Goal: Task Accomplishment & Management: Use online tool/utility

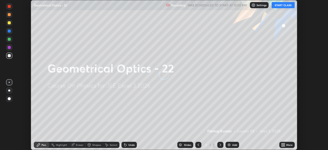
scroll to position [150, 328]
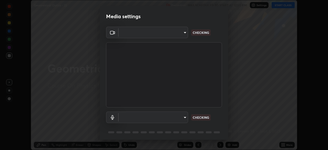
type input "ab575cb34c87f85e5516d662d1ce61e9bdcdf9427f029c366d32db6494063bf2"
click at [177, 117] on body "Erase all Geometrical Optics - 22 Recording WAS SCHEDULED TO START AT 12:50 PM …" at bounding box center [164, 75] width 328 height 150
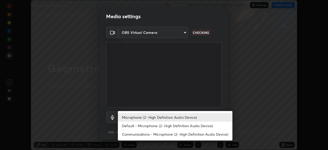
click at [173, 128] on li "Default - Microphone (2- High Definition Audio Device)" at bounding box center [175, 125] width 114 height 8
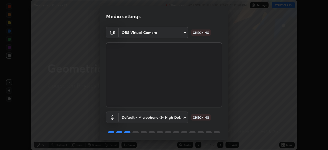
click at [178, 116] on body "Erase all Geometrical Optics - 22 Recording WAS SCHEDULED TO START AT 12:50 PM …" at bounding box center [164, 75] width 328 height 150
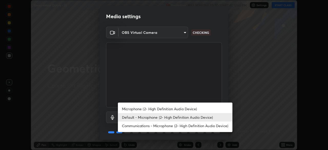
click at [180, 109] on li "Microphone (2- High Definition Audio Device)" at bounding box center [175, 108] width 114 height 8
type input "ed763d68ec3e2e3c9c4a715b2cda8bbe32e246cc1b8ba6137e6a4bc4c77b2f2c"
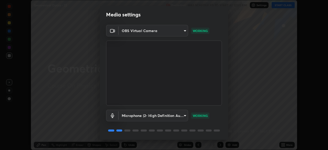
scroll to position [18, 0]
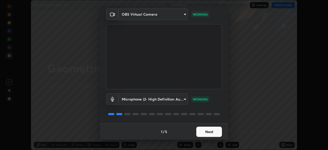
click at [203, 132] on button "Next" at bounding box center [209, 131] width 26 height 10
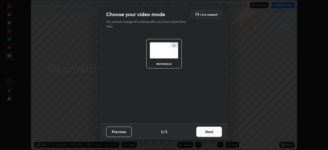
scroll to position [0, 0]
click at [206, 131] on button "Next" at bounding box center [209, 131] width 26 height 10
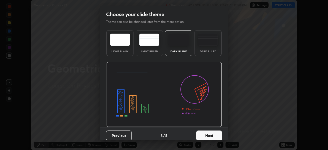
click at [207, 133] on button "Next" at bounding box center [209, 135] width 26 height 10
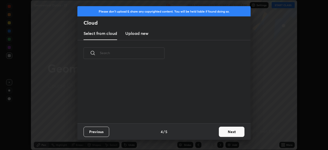
click at [209, 134] on div "Previous 4 / 5 Next" at bounding box center [163, 131] width 173 height 16
click at [210, 132] on div "Previous 4 / 5 Next" at bounding box center [163, 131] width 173 height 16
click at [223, 132] on button "Next" at bounding box center [232, 131] width 26 height 10
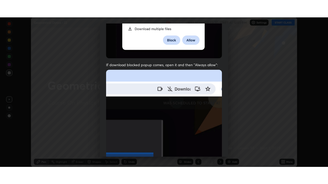
scroll to position [123, 0]
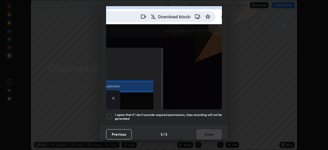
click at [204, 113] on h5 "I agree that if I don't provide required permissions, class recording will not …" at bounding box center [168, 117] width 107 height 8
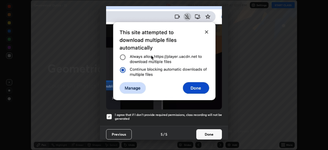
click at [210, 129] on button "Done" at bounding box center [209, 134] width 26 height 10
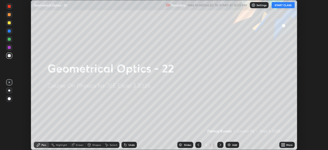
click at [280, 4] on button "START CLASS" at bounding box center [282, 5] width 23 height 6
click at [234, 145] on div "Add" at bounding box center [234, 144] width 5 height 3
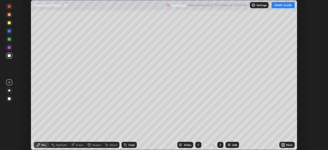
click at [286, 145] on div "More" at bounding box center [289, 144] width 6 height 3
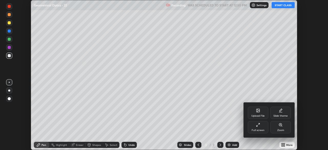
click at [279, 128] on div "Zoom" at bounding box center [280, 127] width 20 height 12
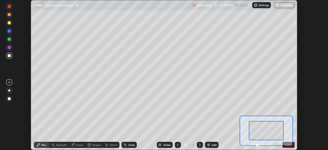
click at [287, 147] on button "EXIT" at bounding box center [288, 144] width 12 height 6
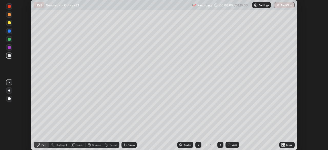
click at [284, 144] on icon at bounding box center [283, 143] width 1 height 1
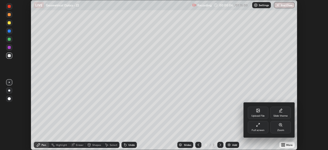
click at [257, 126] on icon at bounding box center [258, 125] width 4 height 4
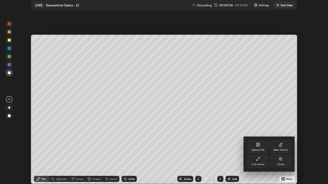
scroll to position [184, 328]
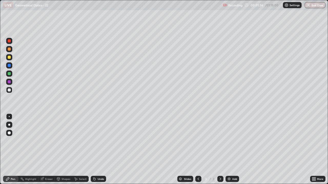
click at [10, 149] on div "Pen" at bounding box center [10, 179] width 15 height 6
click at [10, 57] on div at bounding box center [9, 57] width 3 height 3
click at [68, 149] on div "Shapes" at bounding box center [63, 179] width 17 height 6
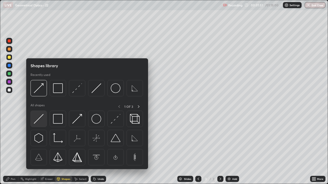
click at [42, 121] on img at bounding box center [39, 119] width 10 height 10
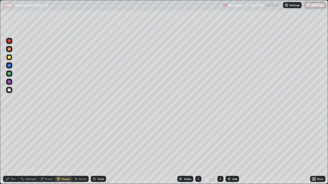
click at [12, 149] on div "Pen" at bounding box center [13, 179] width 5 height 3
click at [233, 149] on div "Add" at bounding box center [234, 179] width 5 height 3
click at [64, 149] on div "Shapes" at bounding box center [63, 179] width 17 height 6
click at [10, 149] on div "Pen" at bounding box center [10, 179] width 15 height 6
click at [9, 58] on div at bounding box center [9, 57] width 3 height 3
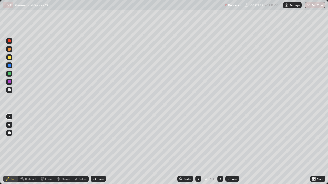
click at [63, 149] on div "Shapes" at bounding box center [63, 179] width 17 height 6
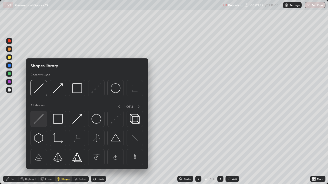
click at [39, 121] on img at bounding box center [39, 119] width 10 height 10
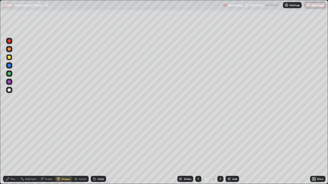
click at [63, 149] on div "Shapes" at bounding box center [65, 179] width 9 height 3
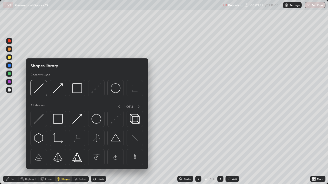
click at [9, 149] on icon at bounding box center [8, 179] width 4 height 4
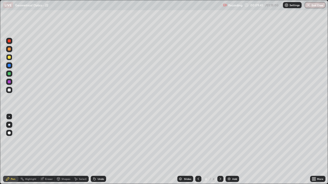
click at [65, 149] on div "Shapes" at bounding box center [63, 179] width 17 height 6
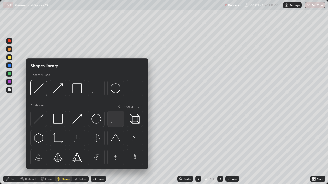
click at [117, 120] on img at bounding box center [116, 119] width 10 height 10
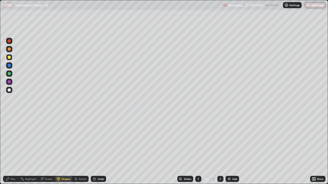
click at [63, 149] on div "Shapes" at bounding box center [65, 179] width 9 height 3
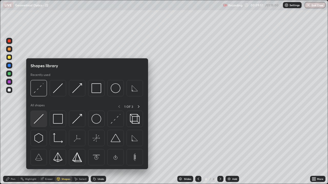
click at [40, 119] on img at bounding box center [39, 119] width 10 height 10
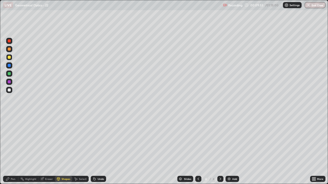
click at [62, 149] on div "Shapes" at bounding box center [65, 179] width 9 height 3
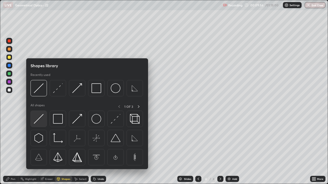
click at [40, 121] on img at bounding box center [39, 119] width 10 height 10
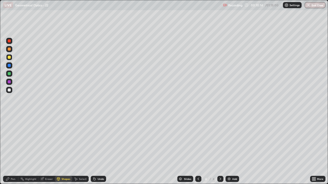
click at [60, 149] on icon at bounding box center [58, 179] width 4 height 4
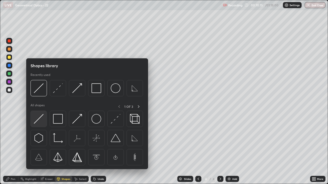
click at [38, 122] on img at bounding box center [39, 119] width 10 height 10
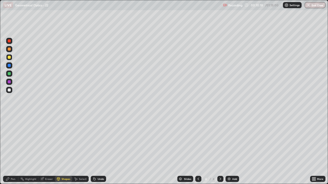
click at [64, 149] on div "Shapes" at bounding box center [65, 179] width 9 height 3
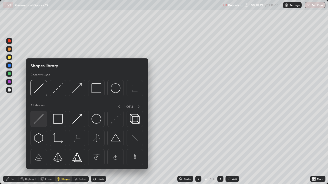
click at [38, 120] on img at bounding box center [39, 119] width 10 height 10
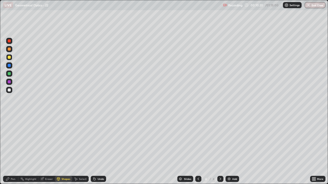
click at [61, 149] on div "Shapes" at bounding box center [63, 179] width 17 height 6
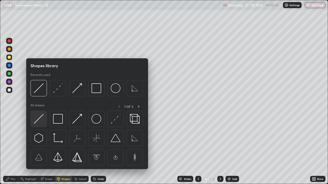
click at [40, 119] on img at bounding box center [39, 119] width 10 height 10
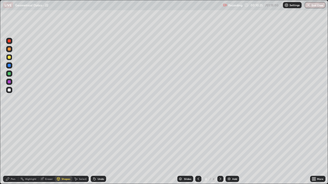
click at [11, 149] on div "Pen" at bounding box center [13, 179] width 5 height 3
click at [10, 72] on div at bounding box center [9, 73] width 3 height 3
click at [12, 149] on div "Pen" at bounding box center [13, 179] width 5 height 3
click at [9, 91] on div at bounding box center [9, 90] width 3 height 3
click at [9, 89] on div at bounding box center [9, 90] width 3 height 3
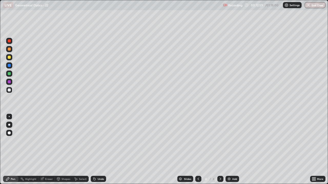
click at [65, 149] on div "Shapes" at bounding box center [63, 179] width 17 height 6
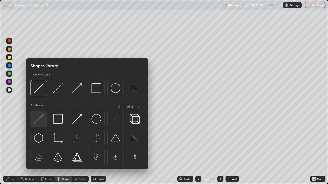
click at [38, 119] on img at bounding box center [39, 119] width 10 height 10
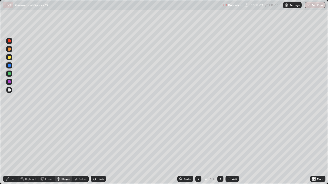
click at [10, 149] on div "Pen" at bounding box center [10, 179] width 15 height 6
click at [63, 149] on div "Shapes" at bounding box center [63, 179] width 17 height 6
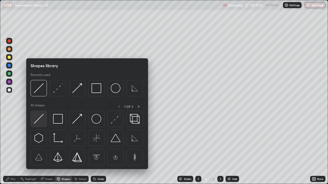
click at [39, 117] on img at bounding box center [39, 119] width 10 height 10
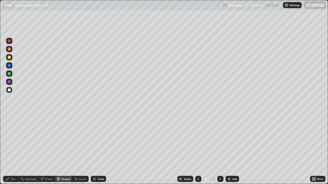
click at [9, 74] on div at bounding box center [9, 73] width 3 height 3
click at [12, 149] on div "Pen" at bounding box center [13, 179] width 5 height 3
click at [9, 89] on div at bounding box center [9, 90] width 3 height 3
click at [13, 149] on div "Pen" at bounding box center [10, 179] width 15 height 6
click at [8, 91] on div at bounding box center [9, 90] width 3 height 3
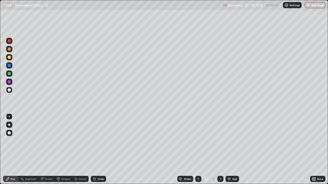
click at [65, 149] on div "Shapes" at bounding box center [65, 179] width 9 height 3
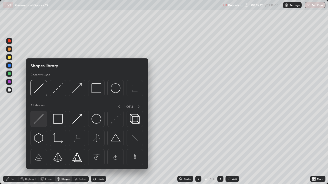
click at [39, 122] on img at bounding box center [39, 119] width 10 height 10
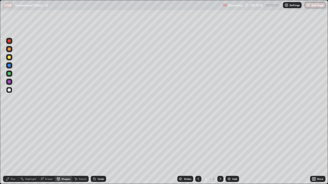
click at [11, 149] on div "Pen" at bounding box center [13, 179] width 5 height 3
click at [65, 149] on div "Shapes" at bounding box center [65, 179] width 9 height 3
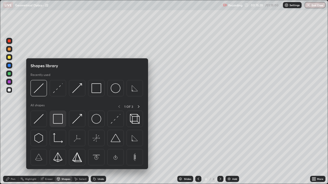
click at [60, 121] on img at bounding box center [58, 119] width 10 height 10
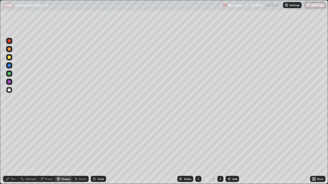
click at [9, 149] on div "Pen" at bounding box center [10, 179] width 15 height 6
click at [229, 149] on img at bounding box center [229, 179] width 4 height 4
click at [11, 149] on div "Pen" at bounding box center [13, 179] width 5 height 3
click at [9, 57] on div at bounding box center [9, 57] width 3 height 3
click at [63, 149] on div "Shapes" at bounding box center [65, 179] width 9 height 3
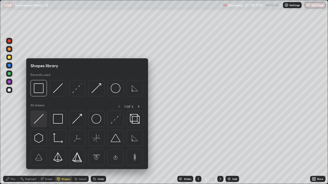
click at [39, 122] on img at bounding box center [39, 119] width 10 height 10
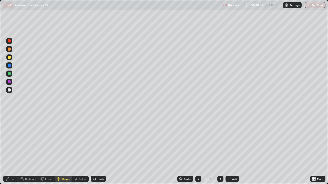
click at [66, 149] on div "Shapes" at bounding box center [63, 179] width 17 height 6
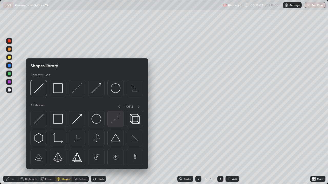
click at [116, 123] on img at bounding box center [116, 119] width 10 height 10
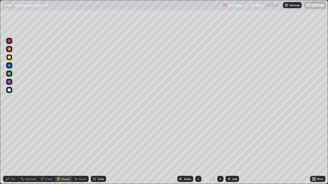
click at [64, 149] on div "Shapes" at bounding box center [65, 179] width 9 height 3
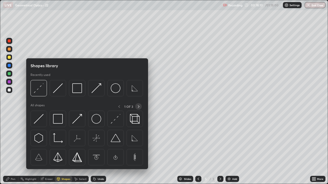
click at [138, 106] on icon at bounding box center [138, 107] width 4 height 4
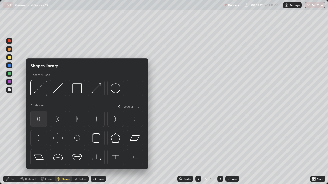
click at [39, 120] on img at bounding box center [39, 119] width 10 height 10
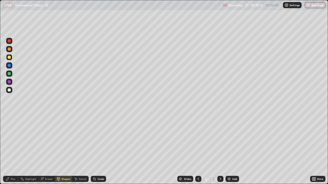
click at [102, 149] on div "Undo" at bounding box center [100, 179] width 6 height 3
click at [63, 149] on div "Shapes" at bounding box center [65, 179] width 9 height 3
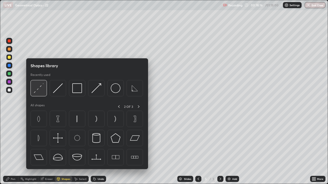
click at [41, 90] on img at bounding box center [39, 88] width 10 height 10
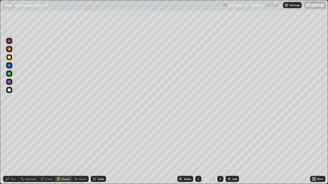
click at [62, 149] on div "Shapes" at bounding box center [65, 179] width 9 height 3
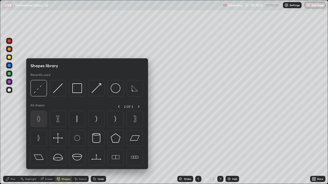
click at [39, 122] on img at bounding box center [39, 119] width 10 height 10
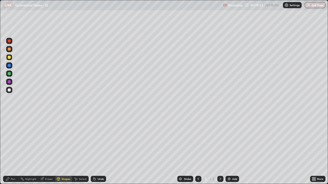
click at [8, 73] on div at bounding box center [9, 73] width 3 height 3
click at [99, 149] on div "Undo" at bounding box center [98, 179] width 15 height 6
click at [9, 149] on icon at bounding box center [8, 179] width 4 height 4
click at [101, 149] on div "Undo" at bounding box center [100, 179] width 6 height 3
click at [11, 149] on div "Pen" at bounding box center [13, 179] width 5 height 3
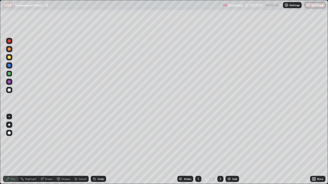
click at [8, 89] on div at bounding box center [9, 90] width 3 height 3
click at [60, 149] on icon at bounding box center [58, 179] width 4 height 4
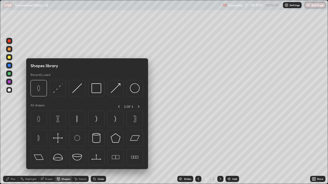
click at [61, 149] on div "Shapes" at bounding box center [63, 179] width 17 height 6
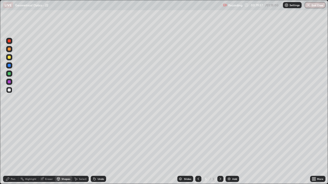
click at [63, 149] on div "Shapes" at bounding box center [65, 179] width 9 height 3
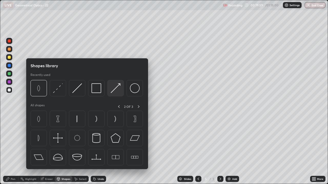
click at [114, 91] on img at bounding box center [116, 88] width 10 height 10
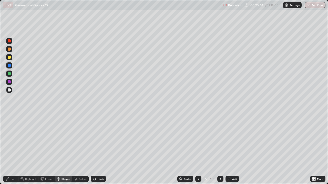
click at [62, 149] on div "Shapes" at bounding box center [63, 179] width 17 height 6
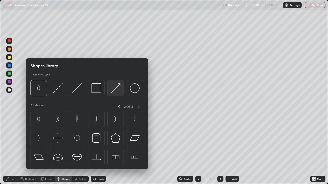
click at [114, 88] on img at bounding box center [116, 88] width 10 height 10
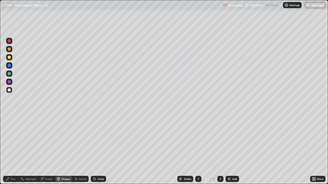
click at [64, 149] on div "Shapes" at bounding box center [63, 179] width 17 height 6
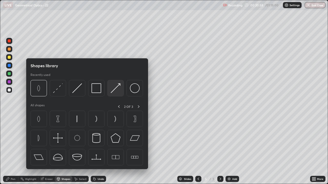
click at [117, 92] on img at bounding box center [116, 88] width 10 height 10
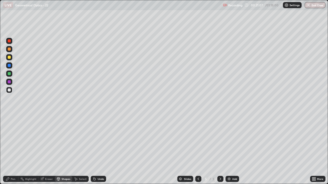
click at [11, 149] on div "Pen" at bounding box center [13, 179] width 5 height 3
click at [64, 149] on div "Shapes" at bounding box center [63, 179] width 17 height 6
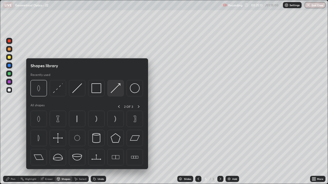
click at [115, 91] on img at bounding box center [116, 88] width 10 height 10
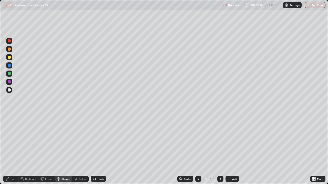
click at [65, 149] on div "Shapes" at bounding box center [65, 179] width 9 height 3
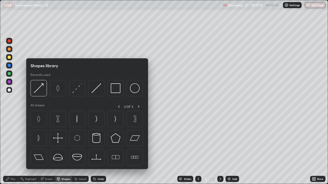
click at [7, 149] on icon at bounding box center [7, 179] width 3 height 3
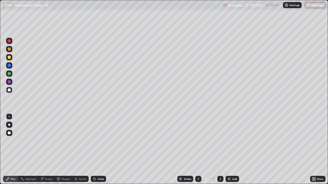
click at [101, 149] on div "Undo" at bounding box center [100, 179] width 6 height 3
click at [66, 149] on div "Shapes" at bounding box center [63, 179] width 17 height 6
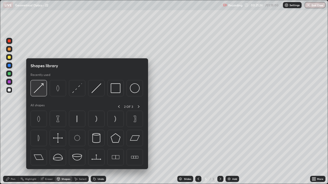
click at [38, 89] on img at bounding box center [39, 88] width 10 height 10
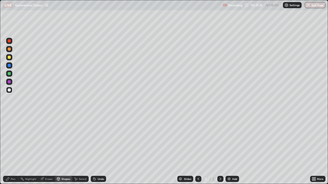
click at [9, 74] on div at bounding box center [9, 73] width 3 height 3
click at [10, 149] on div "Pen" at bounding box center [10, 179] width 15 height 6
click at [63, 149] on div "Shapes" at bounding box center [65, 179] width 9 height 3
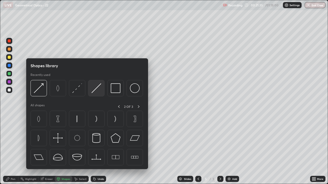
click at [97, 91] on img at bounding box center [96, 88] width 10 height 10
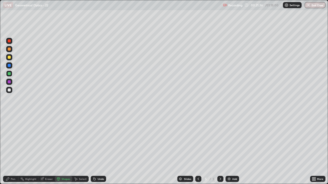
click at [10, 65] on div at bounding box center [9, 65] width 3 height 3
click at [63, 149] on div "Shapes" at bounding box center [65, 179] width 9 height 3
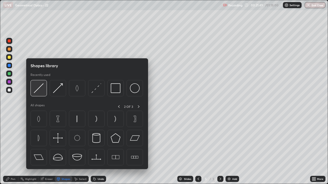
click at [42, 89] on img at bounding box center [39, 88] width 10 height 10
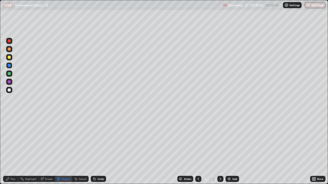
click at [62, 149] on div "Shapes" at bounding box center [65, 179] width 9 height 3
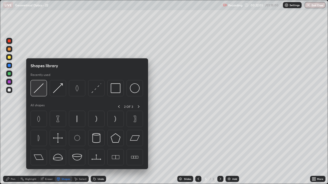
click at [38, 89] on img at bounding box center [39, 88] width 10 height 10
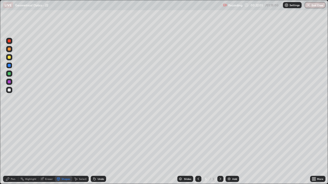
click at [8, 73] on div at bounding box center [9, 73] width 3 height 3
click at [9, 50] on div at bounding box center [9, 49] width 3 height 3
click at [12, 149] on div "Pen" at bounding box center [10, 179] width 15 height 6
click at [58, 149] on icon at bounding box center [58, 180] width 0 height 2
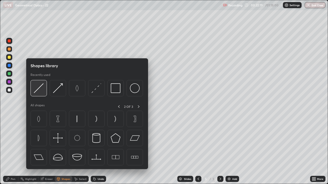
click at [38, 89] on img at bounding box center [39, 88] width 10 height 10
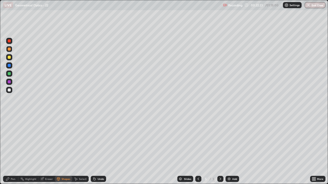
click at [64, 149] on div "Shapes" at bounding box center [65, 179] width 9 height 3
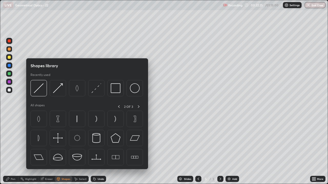
click at [43, 149] on icon at bounding box center [42, 179] width 4 height 4
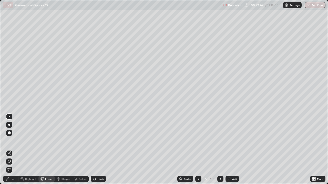
click at [9, 149] on icon at bounding box center [9, 161] width 3 height 3
click at [62, 149] on div "Shapes" at bounding box center [63, 179] width 17 height 6
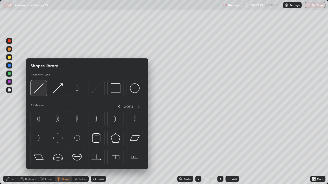
click at [37, 89] on img at bounding box center [39, 88] width 10 height 10
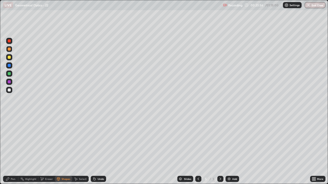
click at [10, 149] on div "Pen" at bounding box center [10, 179] width 15 height 6
click at [12, 149] on div "Pen" at bounding box center [13, 179] width 5 height 3
click at [62, 149] on div "Shapes" at bounding box center [65, 179] width 9 height 3
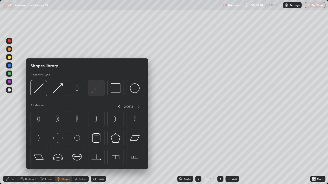
click at [96, 91] on img at bounding box center [96, 88] width 10 height 10
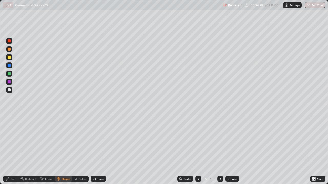
click at [45, 149] on div "Eraser" at bounding box center [46, 179] width 16 height 6
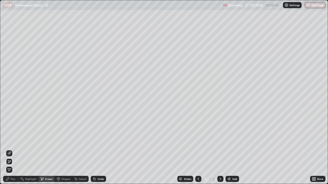
click at [8, 149] on icon at bounding box center [9, 153] width 4 height 4
click at [48, 149] on div "Eraser" at bounding box center [46, 179] width 16 height 6
click at [65, 149] on div "Shapes" at bounding box center [65, 179] width 9 height 3
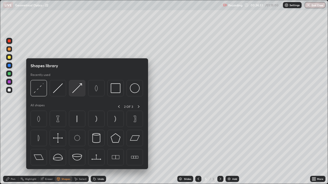
click at [78, 91] on img at bounding box center [77, 88] width 10 height 10
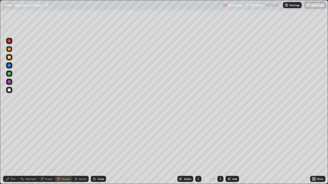
click at [99, 149] on div "Undo" at bounding box center [100, 179] width 6 height 3
click at [12, 149] on div "Pen" at bounding box center [10, 179] width 15 height 6
click at [11, 149] on div "Pen" at bounding box center [10, 179] width 15 height 6
click at [10, 90] on div at bounding box center [9, 90] width 3 height 3
click at [12, 149] on div "Pen" at bounding box center [10, 179] width 15 height 6
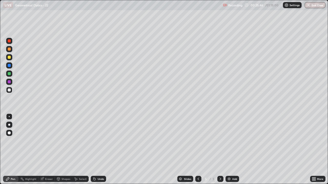
click at [11, 149] on div "Pen" at bounding box center [13, 179] width 5 height 3
click at [9, 74] on div at bounding box center [9, 73] width 3 height 3
click at [47, 149] on div "Eraser" at bounding box center [49, 179] width 8 height 3
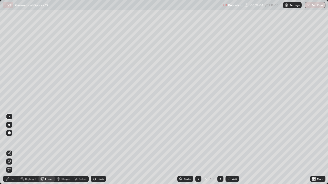
click at [10, 149] on div "Pen" at bounding box center [10, 179] width 15 height 6
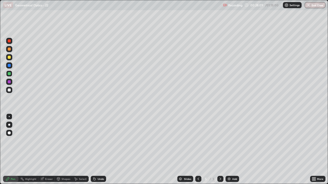
click at [8, 90] on div at bounding box center [9, 90] width 3 height 3
click at [63, 149] on div "Shapes" at bounding box center [63, 179] width 17 height 6
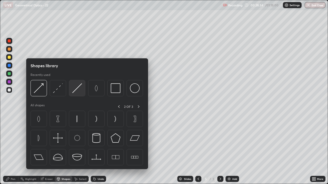
click at [80, 91] on img at bounding box center [77, 88] width 10 height 10
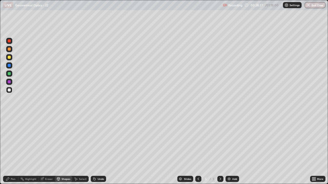
click at [10, 149] on div "Pen" at bounding box center [10, 179] width 15 height 6
click at [96, 149] on div "Undo" at bounding box center [98, 179] width 15 height 6
click at [9, 149] on icon at bounding box center [7, 179] width 3 height 3
click at [9, 90] on div at bounding box center [9, 90] width 3 height 3
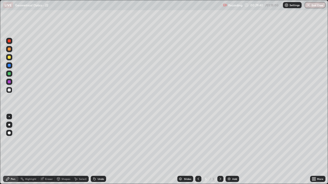
click at [11, 149] on div "Pen" at bounding box center [13, 179] width 5 height 3
click at [12, 88] on div at bounding box center [9, 90] width 6 height 6
click at [101, 149] on div "Undo" at bounding box center [100, 179] width 6 height 3
click at [47, 149] on div "Eraser" at bounding box center [46, 179] width 16 height 6
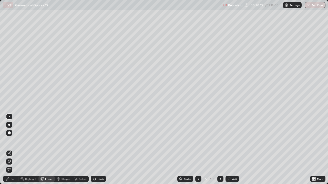
click at [6, 149] on div "Pen" at bounding box center [10, 179] width 15 height 6
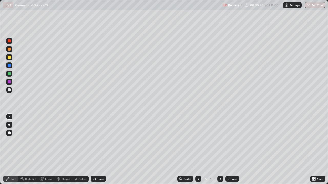
click at [99, 149] on div "Undo" at bounding box center [100, 179] width 6 height 3
click at [98, 149] on div "Undo" at bounding box center [98, 179] width 15 height 6
click at [97, 149] on div "Undo" at bounding box center [98, 179] width 15 height 6
click at [96, 149] on div "Undo" at bounding box center [98, 179] width 15 height 6
click at [95, 149] on div "Undo" at bounding box center [98, 179] width 15 height 6
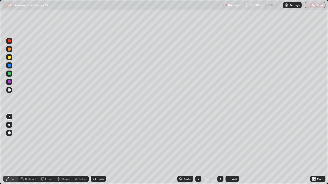
click at [10, 149] on div "Pen" at bounding box center [10, 179] width 15 height 6
click at [58, 149] on icon at bounding box center [58, 178] width 3 height 1
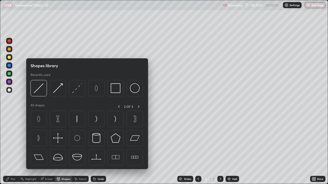
click at [10, 149] on div "Pen" at bounding box center [10, 179] width 15 height 6
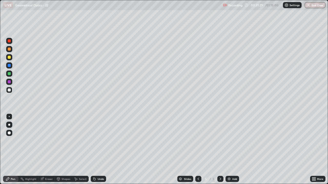
click at [66, 149] on div "Shapes" at bounding box center [65, 179] width 9 height 3
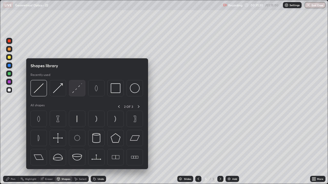
click at [79, 89] on img at bounding box center [77, 88] width 10 height 10
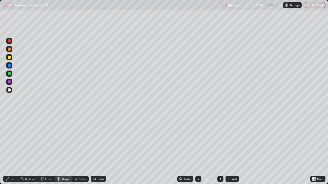
click at [63, 149] on div "Shapes" at bounding box center [65, 179] width 9 height 3
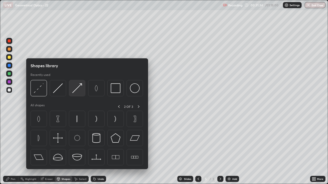
click at [77, 91] on img at bounding box center [77, 88] width 10 height 10
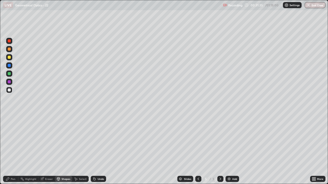
click at [8, 81] on div at bounding box center [9, 81] width 3 height 3
click at [10, 149] on div "Pen" at bounding box center [10, 179] width 15 height 6
click at [63, 149] on div "Shapes" at bounding box center [65, 179] width 9 height 3
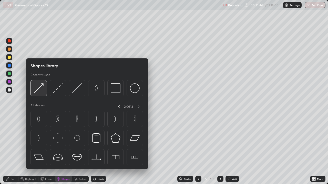
click at [38, 88] on img at bounding box center [39, 88] width 10 height 10
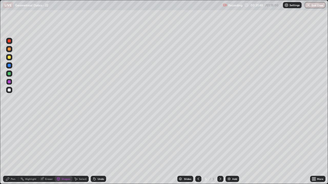
click at [10, 149] on div "Pen" at bounding box center [10, 179] width 15 height 6
click at [62, 149] on div "Shapes" at bounding box center [63, 179] width 17 height 6
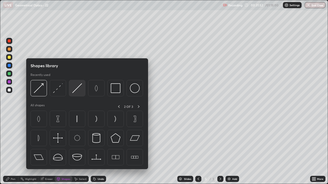
click at [77, 91] on img at bounding box center [77, 88] width 10 height 10
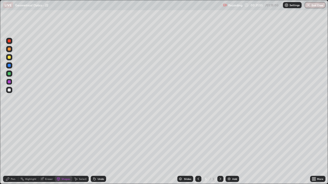
click at [7, 149] on icon at bounding box center [7, 179] width 3 height 3
click at [85, 149] on div "Select" at bounding box center [80, 179] width 16 height 10
click at [9, 149] on icon at bounding box center [8, 179] width 4 height 4
click at [100, 149] on div "Undo" at bounding box center [100, 179] width 6 height 3
click at [102, 149] on div "Undo" at bounding box center [100, 179] width 6 height 3
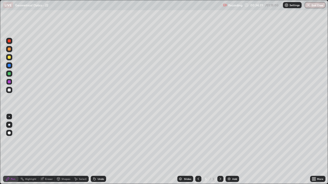
click at [102, 149] on div "Undo" at bounding box center [100, 179] width 6 height 3
click at [232, 149] on div "Add" at bounding box center [234, 179] width 5 height 3
click at [9, 149] on icon at bounding box center [7, 179] width 3 height 3
click at [10, 89] on div at bounding box center [9, 90] width 6 height 6
click at [197, 149] on icon at bounding box center [198, 179] width 4 height 4
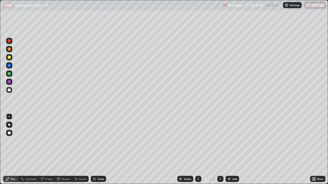
click at [218, 149] on icon at bounding box center [220, 179] width 4 height 4
click at [197, 149] on icon at bounding box center [198, 179] width 4 height 4
click at [220, 149] on icon at bounding box center [220, 179] width 4 height 4
click at [10, 58] on div at bounding box center [9, 57] width 3 height 3
click at [64, 149] on div "Shapes" at bounding box center [65, 179] width 9 height 3
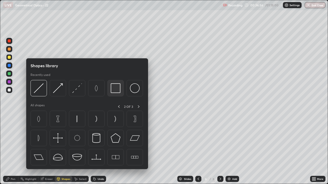
click at [116, 89] on img at bounding box center [116, 88] width 10 height 10
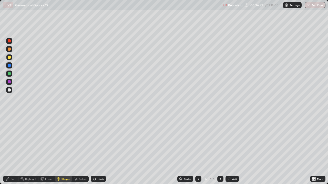
click at [14, 149] on div "Pen" at bounding box center [13, 179] width 5 height 3
click at [195, 149] on div at bounding box center [198, 179] width 6 height 6
click at [220, 149] on icon at bounding box center [220, 179] width 4 height 4
click at [13, 149] on div "Pen" at bounding box center [13, 179] width 5 height 3
click at [9, 89] on div at bounding box center [9, 90] width 3 height 3
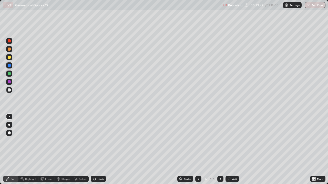
click at [9, 149] on icon at bounding box center [7, 179] width 3 height 3
click at [12, 90] on div at bounding box center [9, 90] width 6 height 6
click at [67, 149] on div "Shapes" at bounding box center [65, 179] width 9 height 3
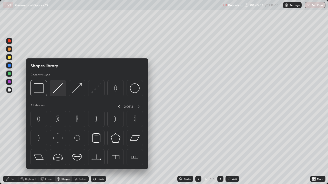
click at [59, 90] on img at bounding box center [58, 88] width 10 height 10
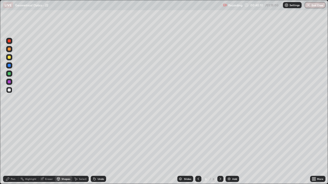
click at [11, 149] on div "Pen" at bounding box center [10, 179] width 15 height 6
click at [198, 149] on icon at bounding box center [198, 179] width 4 height 4
click at [220, 149] on icon at bounding box center [220, 179] width 4 height 4
click at [101, 149] on div "Undo" at bounding box center [100, 179] width 6 height 3
click at [99, 149] on div "Undo" at bounding box center [100, 179] width 6 height 3
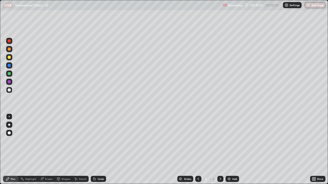
click at [97, 149] on div "Undo" at bounding box center [100, 179] width 6 height 3
click at [63, 149] on div "Shapes" at bounding box center [63, 179] width 17 height 6
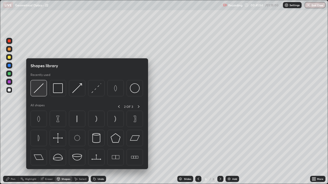
click at [40, 88] on img at bounding box center [39, 88] width 10 height 10
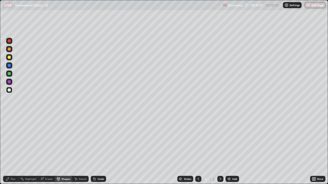
click at [100, 149] on div "Undo" at bounding box center [100, 179] width 6 height 3
click at [98, 149] on div "Undo" at bounding box center [100, 179] width 6 height 3
click at [10, 149] on div "Pen" at bounding box center [10, 179] width 15 height 6
click at [97, 149] on div "Undo" at bounding box center [100, 179] width 6 height 3
click at [46, 149] on div "Eraser" at bounding box center [49, 179] width 8 height 3
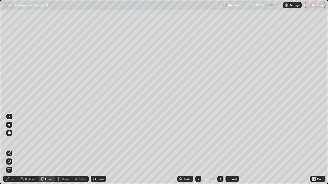
click at [12, 149] on div "Pen" at bounding box center [10, 179] width 15 height 6
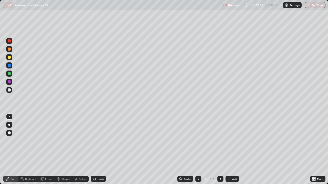
click at [66, 149] on div "Shapes" at bounding box center [63, 179] width 17 height 6
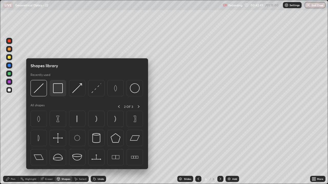
click at [59, 90] on img at bounding box center [58, 88] width 10 height 10
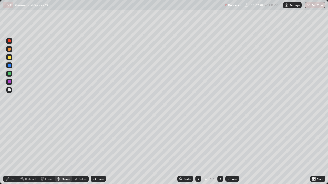
click at [232, 149] on div "Add" at bounding box center [234, 179] width 5 height 3
click at [13, 149] on div "Pen" at bounding box center [13, 179] width 5 height 3
click at [10, 90] on div at bounding box center [9, 90] width 3 height 3
click at [10, 56] on div at bounding box center [9, 57] width 3 height 3
click at [9, 89] on div at bounding box center [9, 90] width 3 height 3
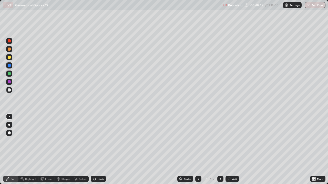
click at [9, 91] on div at bounding box center [9, 90] width 3 height 3
click at [63, 149] on div "Shapes" at bounding box center [65, 179] width 9 height 3
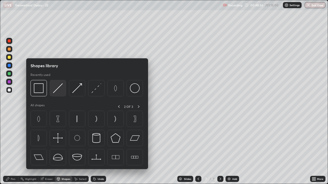
click at [57, 90] on img at bounding box center [58, 88] width 10 height 10
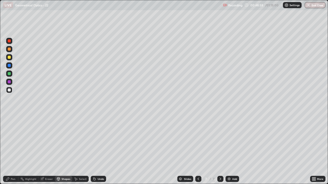
click at [9, 149] on icon at bounding box center [8, 179] width 4 height 4
click at [9, 91] on div at bounding box center [9, 90] width 3 height 3
click at [45, 149] on div "Eraser" at bounding box center [46, 179] width 16 height 6
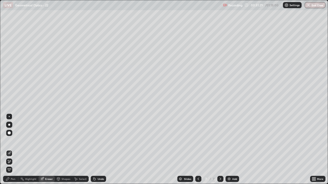
click at [9, 149] on icon at bounding box center [9, 162] width 4 height 4
click at [11, 149] on div "Pen" at bounding box center [13, 179] width 5 height 3
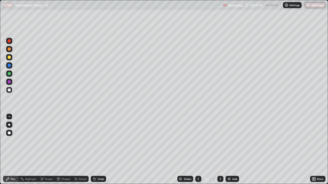
click at [63, 149] on div "Shapes" at bounding box center [65, 179] width 9 height 3
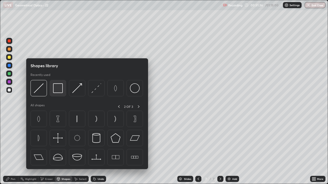
click at [56, 90] on img at bounding box center [58, 88] width 10 height 10
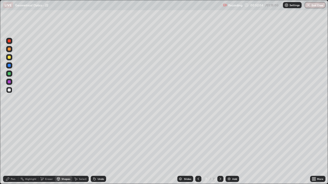
click at [199, 149] on div at bounding box center [198, 179] width 6 height 6
click at [195, 149] on div at bounding box center [198, 179] width 6 height 6
click at [96, 149] on div "Undo" at bounding box center [98, 179] width 15 height 6
click at [220, 149] on icon at bounding box center [220, 179] width 4 height 4
click at [219, 149] on icon at bounding box center [220, 179] width 4 height 4
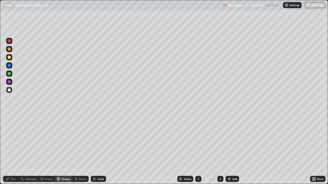
click at [219, 149] on icon at bounding box center [220, 179] width 2 height 3
click at [99, 149] on div "Undo" at bounding box center [100, 179] width 6 height 3
click at [12, 149] on div "Pen" at bounding box center [13, 179] width 5 height 3
click at [230, 149] on img at bounding box center [229, 179] width 4 height 4
click at [13, 149] on div "Pen" at bounding box center [13, 179] width 5 height 3
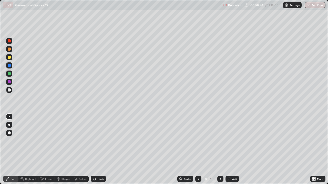
click at [8, 90] on div at bounding box center [9, 90] width 3 height 3
click at [100, 149] on div "Undo" at bounding box center [100, 179] width 6 height 3
click at [64, 149] on div "Shapes" at bounding box center [63, 179] width 17 height 6
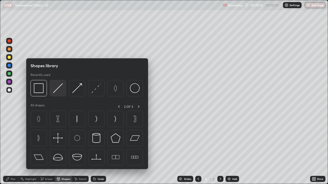
click at [58, 91] on img at bounding box center [58, 88] width 10 height 10
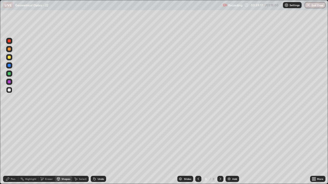
click at [65, 149] on div "Shapes" at bounding box center [63, 179] width 17 height 6
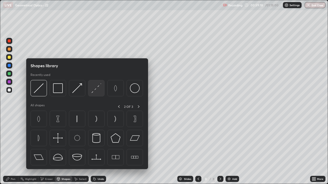
click at [97, 89] on img at bounding box center [96, 88] width 10 height 10
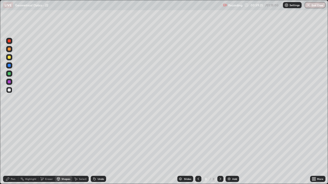
click at [101, 149] on div "Undo" at bounding box center [100, 179] width 6 height 3
click at [63, 149] on div "Shapes" at bounding box center [65, 179] width 9 height 3
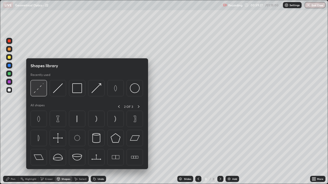
click at [36, 90] on img at bounding box center [39, 88] width 10 height 10
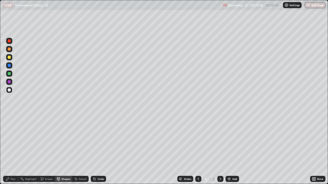
click at [99, 149] on div "Undo" at bounding box center [100, 179] width 6 height 3
click at [65, 149] on div "Shapes" at bounding box center [63, 179] width 17 height 6
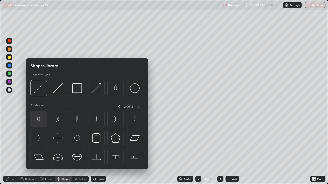
click at [38, 119] on img at bounding box center [39, 119] width 10 height 10
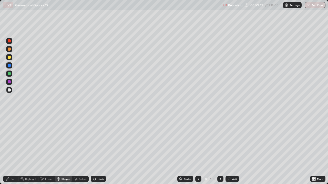
click at [64, 149] on div "Shapes" at bounding box center [65, 179] width 9 height 3
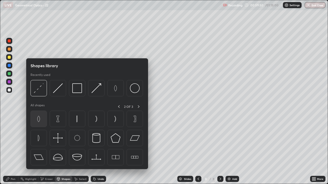
click at [38, 120] on img at bounding box center [39, 119] width 10 height 10
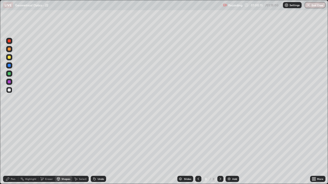
click at [9, 149] on icon at bounding box center [8, 179] width 4 height 4
click at [9, 73] on div at bounding box center [9, 73] width 3 height 3
click at [64, 149] on div "Shapes" at bounding box center [63, 179] width 17 height 6
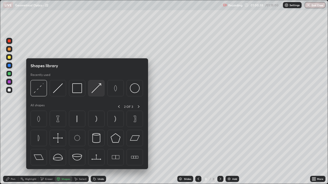
click at [96, 90] on img at bounding box center [96, 88] width 10 height 10
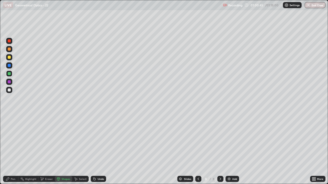
click at [62, 149] on div "Shapes" at bounding box center [65, 179] width 9 height 3
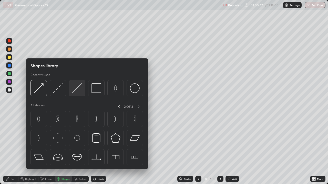
click at [78, 91] on img at bounding box center [77, 88] width 10 height 10
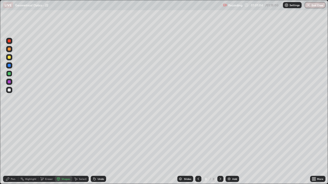
click at [99, 149] on div "Undo" at bounding box center [100, 179] width 6 height 3
click at [62, 149] on div "Shapes" at bounding box center [63, 179] width 17 height 6
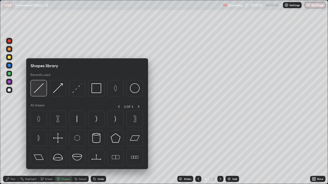
click at [38, 89] on img at bounding box center [39, 88] width 10 height 10
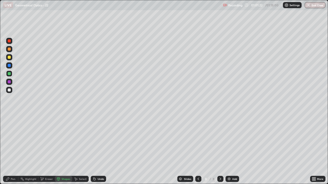
click at [45, 149] on div "Eraser" at bounding box center [49, 179] width 8 height 3
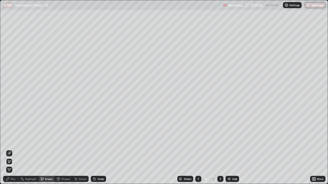
click at [60, 149] on div "Shapes" at bounding box center [63, 179] width 17 height 6
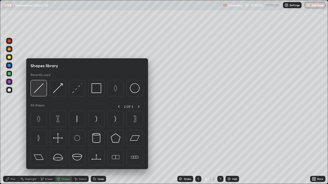
click at [38, 89] on img at bounding box center [39, 88] width 10 height 10
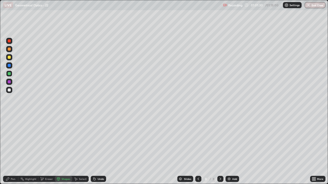
click at [63, 149] on div "Shapes" at bounding box center [65, 179] width 9 height 3
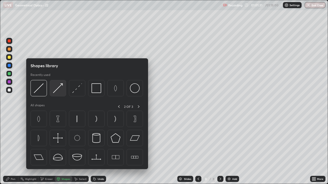
click at [59, 89] on img at bounding box center [58, 88] width 10 height 10
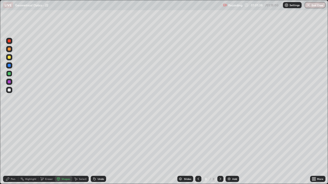
click at [10, 149] on div "Pen" at bounding box center [10, 179] width 15 height 6
click at [64, 149] on div "Shapes" at bounding box center [65, 179] width 9 height 3
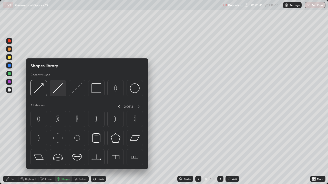
click at [58, 89] on img at bounding box center [58, 88] width 10 height 10
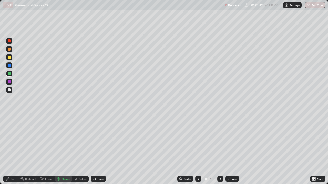
click at [10, 65] on div at bounding box center [9, 65] width 3 height 3
click at [102, 149] on div "Undo" at bounding box center [100, 179] width 6 height 3
click at [63, 149] on div "Shapes" at bounding box center [65, 179] width 9 height 3
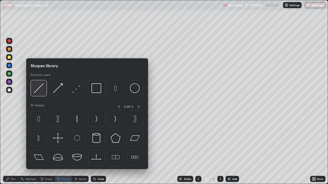
click at [39, 89] on img at bounding box center [39, 88] width 10 height 10
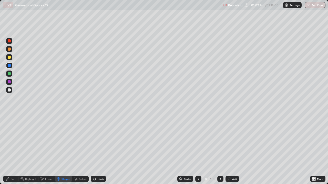
click at [62, 149] on div "Shapes" at bounding box center [65, 179] width 9 height 3
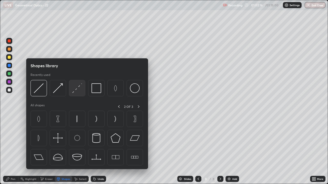
click at [78, 90] on img at bounding box center [77, 88] width 10 height 10
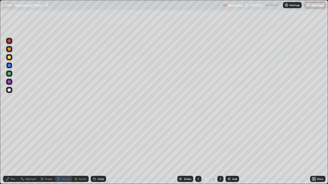
click at [62, 149] on div "Shapes" at bounding box center [65, 179] width 9 height 3
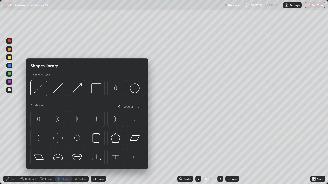
click at [64, 149] on div "Shapes" at bounding box center [65, 179] width 9 height 3
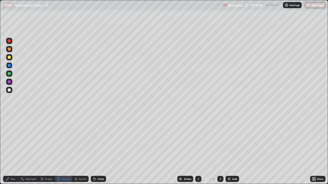
click at [65, 149] on div "Shapes" at bounding box center [65, 179] width 9 height 3
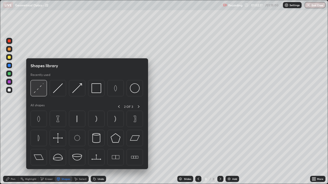
click at [39, 90] on img at bounding box center [39, 88] width 10 height 10
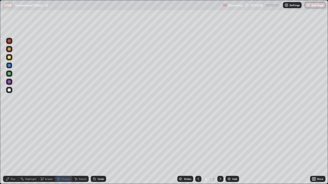
click at [64, 149] on div "Shapes" at bounding box center [65, 179] width 9 height 3
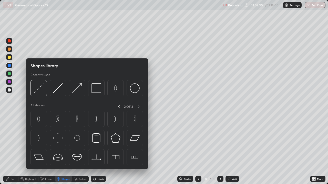
click at [45, 149] on div "Eraser" at bounding box center [46, 179] width 16 height 6
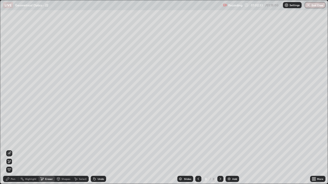
click at [64, 149] on div "Shapes" at bounding box center [63, 179] width 17 height 6
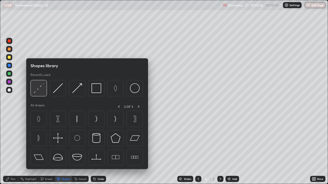
click at [39, 87] on img at bounding box center [39, 88] width 10 height 10
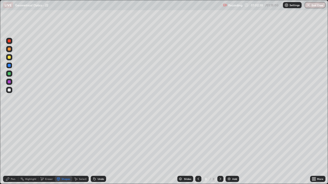
click at [64, 149] on div "Shapes" at bounding box center [65, 179] width 9 height 3
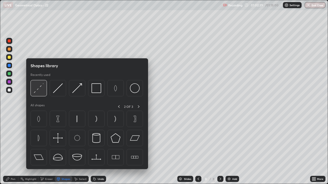
click at [39, 88] on img at bounding box center [39, 88] width 10 height 10
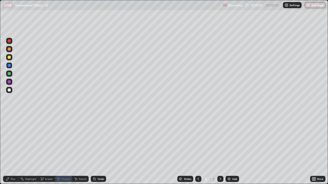
click at [99, 149] on div "Undo" at bounding box center [100, 179] width 6 height 3
click at [64, 149] on div "Shapes" at bounding box center [65, 179] width 9 height 3
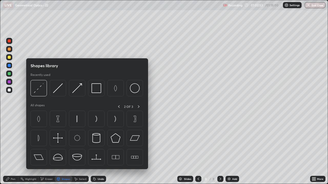
click at [65, 149] on div "Shapes" at bounding box center [63, 179] width 17 height 6
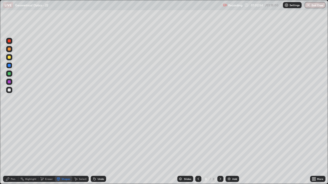
click at [66, 149] on div "Shapes" at bounding box center [65, 179] width 9 height 3
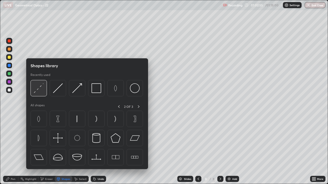
click at [37, 92] on img at bounding box center [39, 88] width 10 height 10
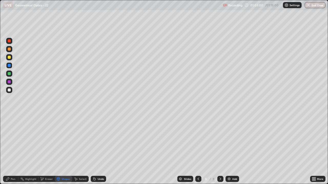
click at [66, 149] on div "Shapes" at bounding box center [65, 179] width 9 height 3
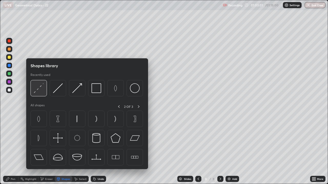
click at [39, 91] on img at bounding box center [39, 88] width 10 height 10
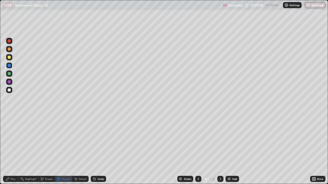
click at [63, 149] on div "Shapes" at bounding box center [65, 179] width 9 height 3
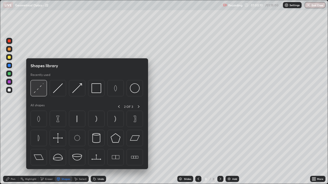
click at [39, 89] on img at bounding box center [39, 88] width 10 height 10
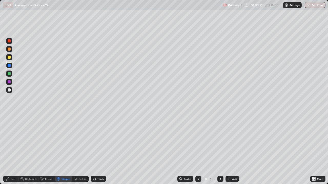
click at [64, 149] on div "Shapes" at bounding box center [65, 179] width 9 height 3
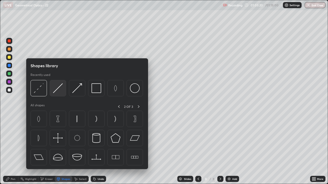
click at [57, 90] on img at bounding box center [58, 88] width 10 height 10
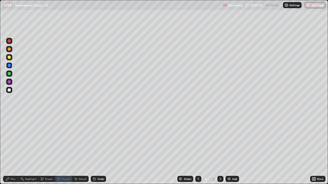
click at [12, 149] on div "Pen" at bounding box center [13, 179] width 5 height 3
click at [9, 90] on div at bounding box center [9, 90] width 3 height 3
click at [12, 149] on div "Pen" at bounding box center [10, 179] width 15 height 6
click at [8, 89] on div at bounding box center [9, 90] width 3 height 3
click at [10, 80] on div at bounding box center [9, 81] width 3 height 3
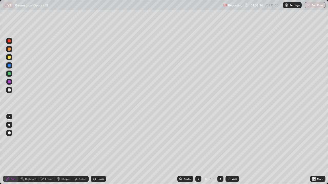
click at [100, 149] on div "Undo" at bounding box center [100, 179] width 6 height 3
click at [312, 6] on button "End Class" at bounding box center [314, 5] width 21 height 6
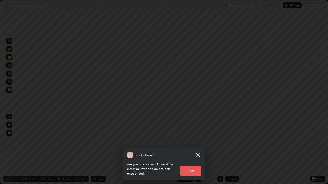
click at [194, 149] on button "End" at bounding box center [190, 171] width 20 height 10
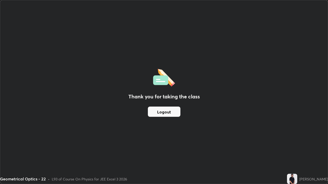
click at [159, 111] on button "Logout" at bounding box center [164, 112] width 32 height 10
